Goal: Task Accomplishment & Management: Use online tool/utility

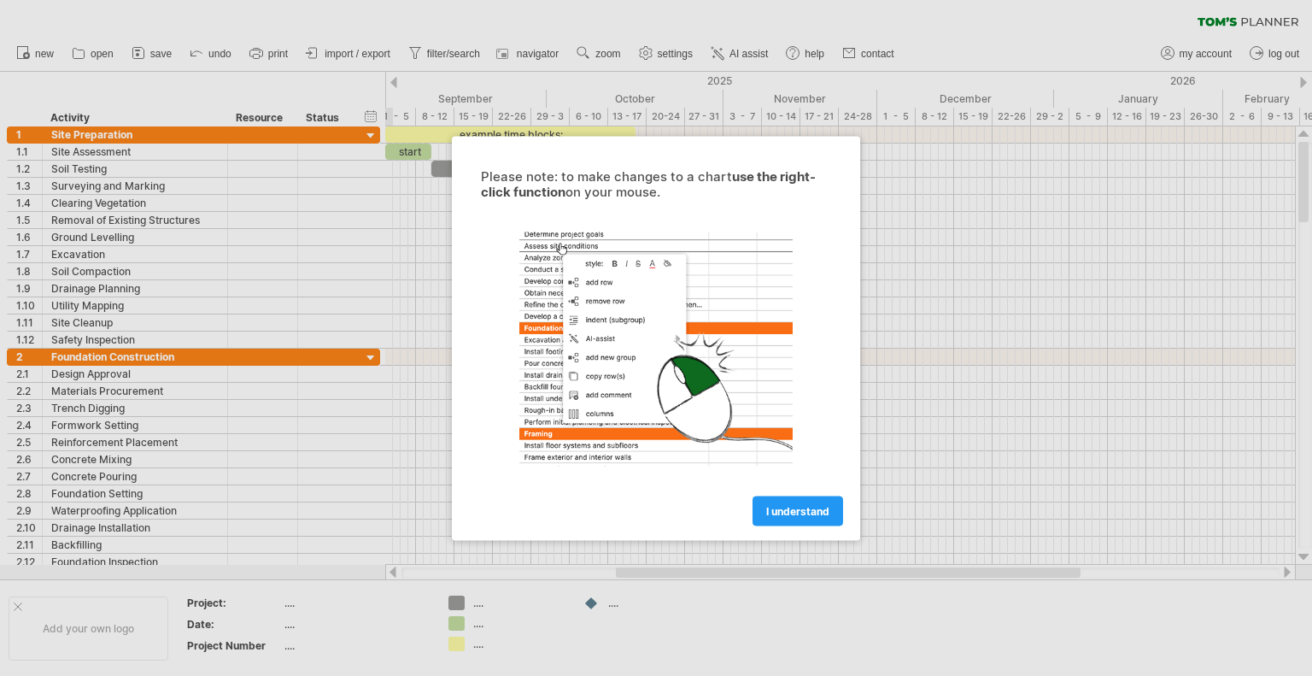
click at [792, 509] on span "I understand" at bounding box center [797, 510] width 63 height 13
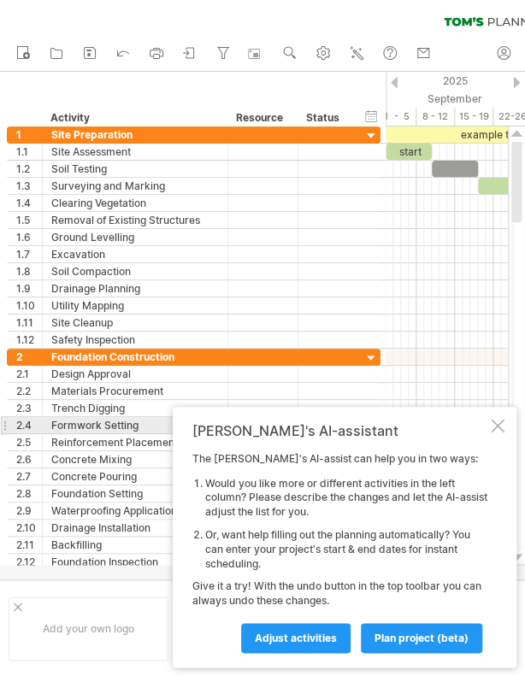
click at [498, 419] on div at bounding box center [497, 426] width 14 height 14
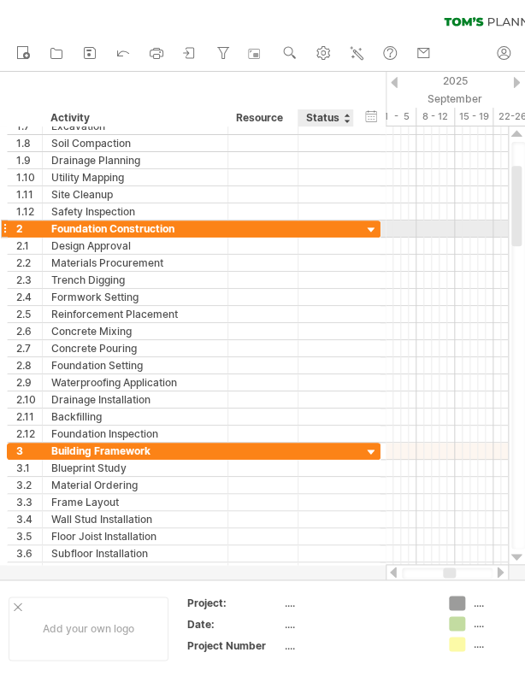
click at [367, 227] on div at bounding box center [371, 230] width 16 height 16
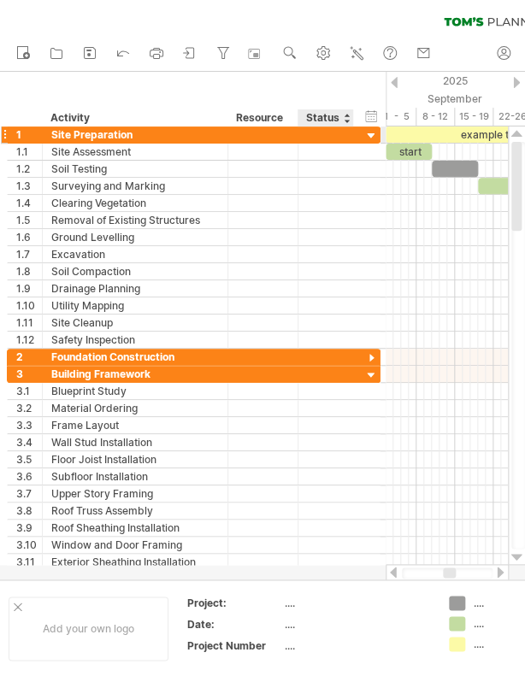
click at [372, 136] on div at bounding box center [371, 136] width 16 height 16
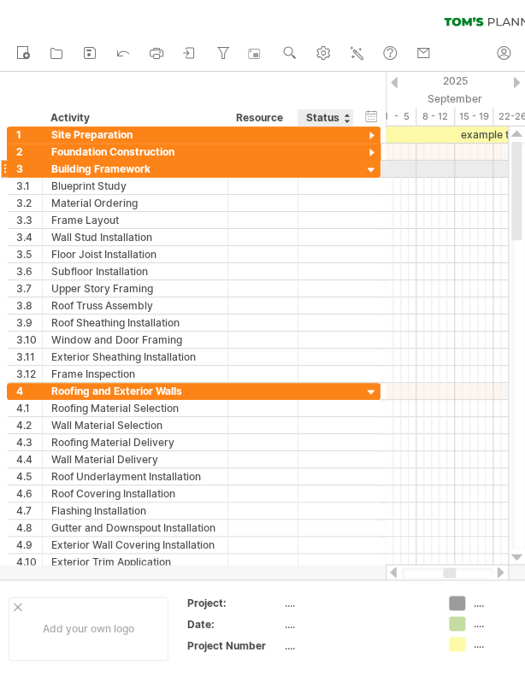
click at [370, 165] on div at bounding box center [371, 170] width 16 height 16
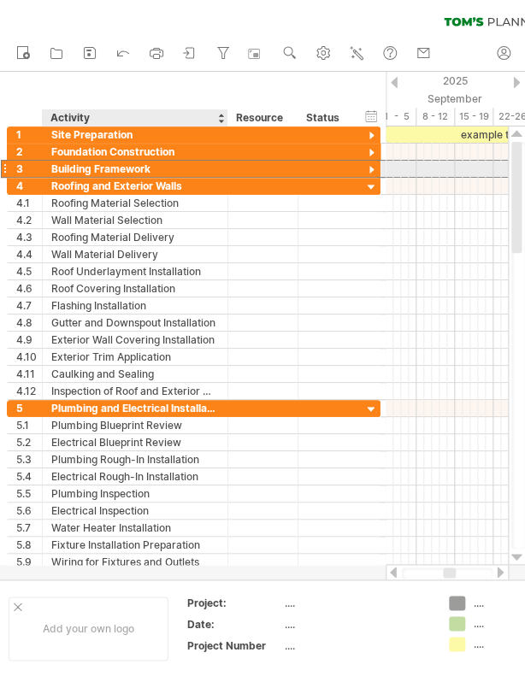
click at [212, 170] on div "Building Framework" at bounding box center [134, 169] width 167 height 16
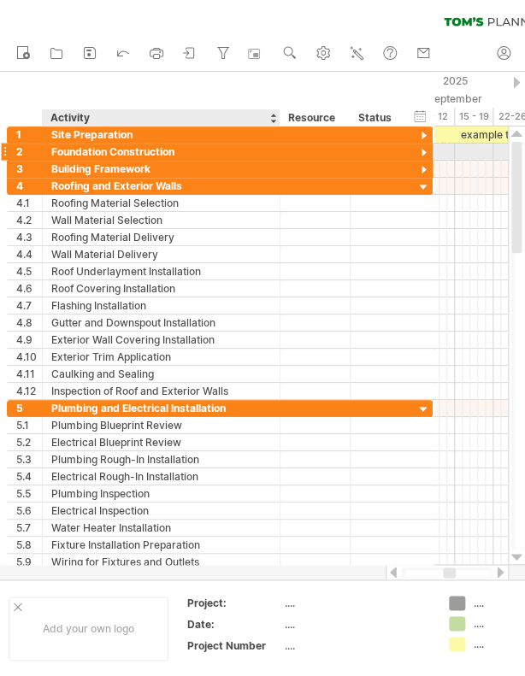
drag, startPoint x: 221, startPoint y: 149, endPoint x: 273, endPoint y: 149, distance: 52.1
click at [273, 149] on div at bounding box center [277, 152] width 9 height 17
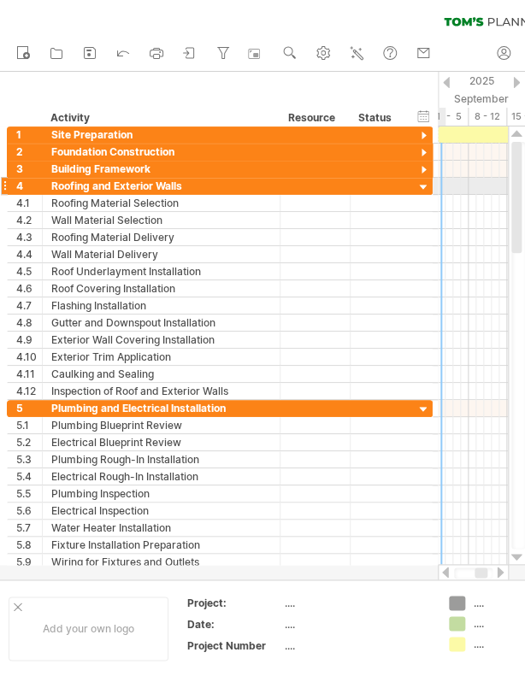
click at [420, 185] on div at bounding box center [423, 187] width 16 height 16
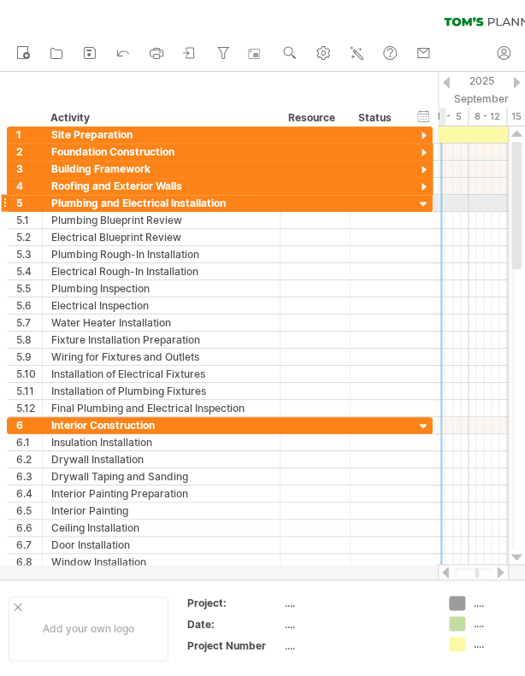
click at [420, 203] on div at bounding box center [423, 204] width 16 height 16
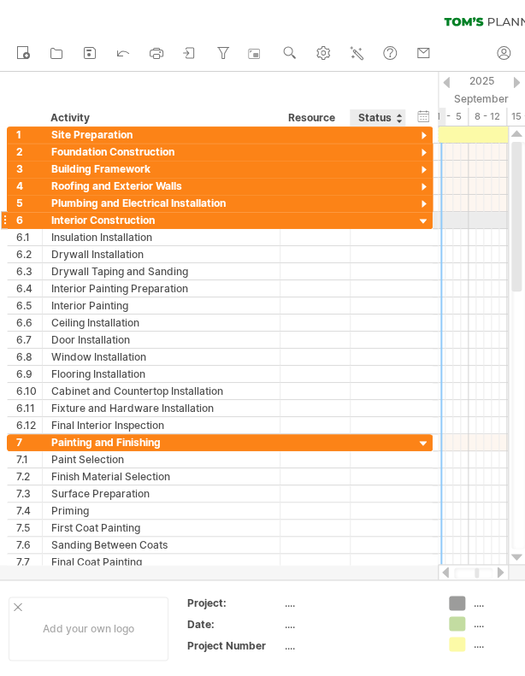
click at [425, 221] on div at bounding box center [423, 222] width 16 height 16
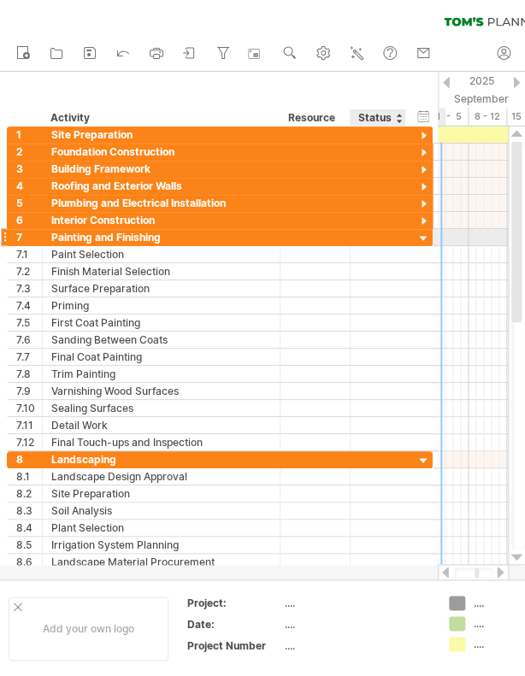
click at [422, 237] on div at bounding box center [423, 239] width 16 height 16
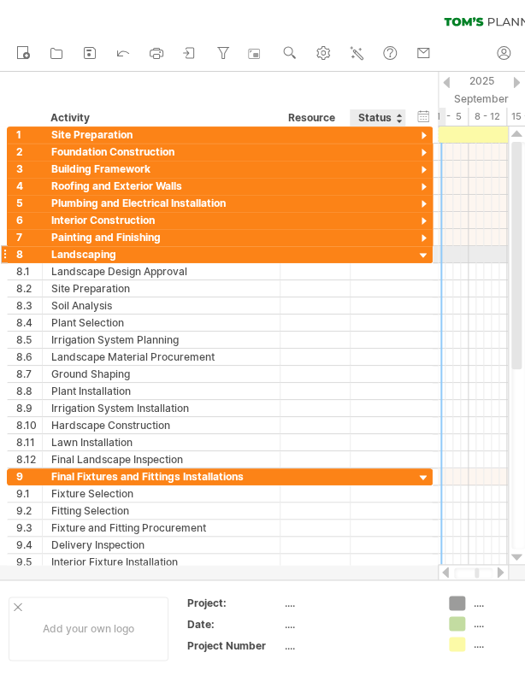
click at [424, 253] on div at bounding box center [423, 256] width 16 height 16
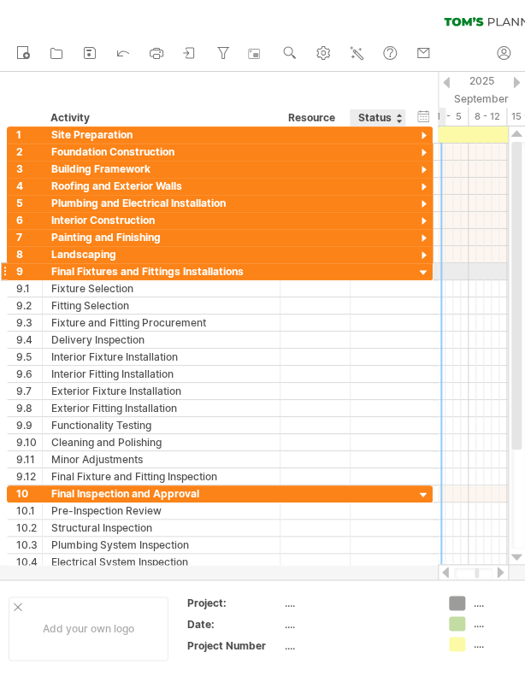
click at [425, 269] on div at bounding box center [423, 273] width 16 height 16
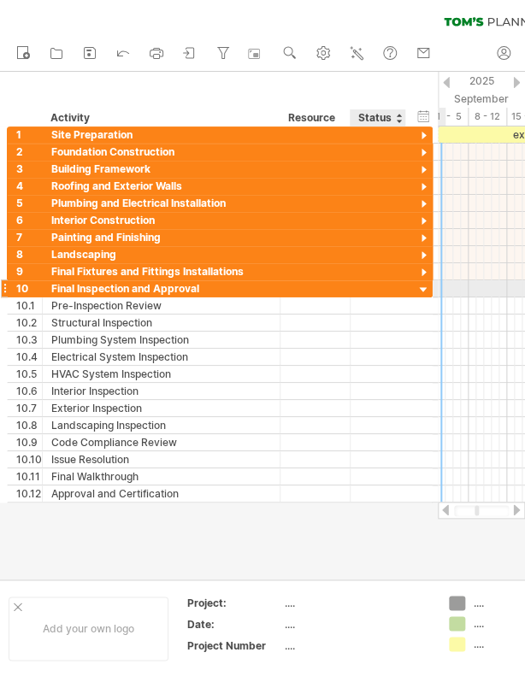
click at [421, 287] on div at bounding box center [423, 290] width 16 height 16
